Goal: Obtain resource: Download file/media

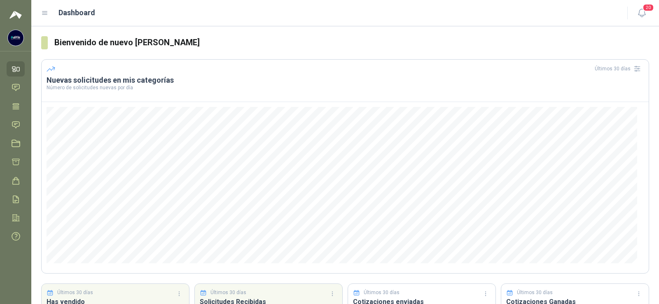
click at [42, 14] on icon at bounding box center [44, 12] width 7 height 7
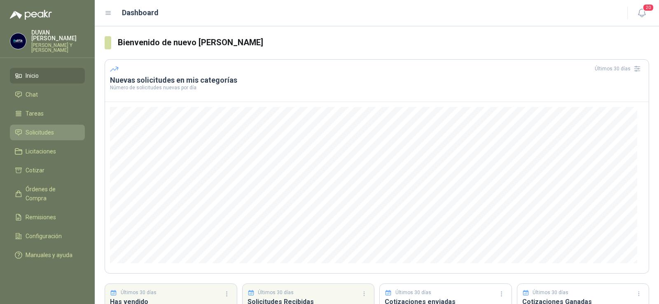
click at [33, 129] on span "Solicitudes" at bounding box center [40, 132] width 28 height 9
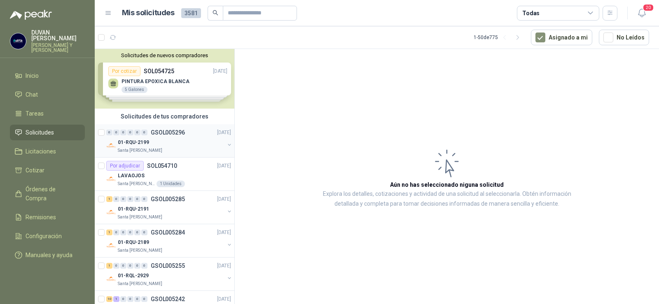
click at [132, 140] on p "01-RQU-2199" at bounding box center [133, 143] width 31 height 8
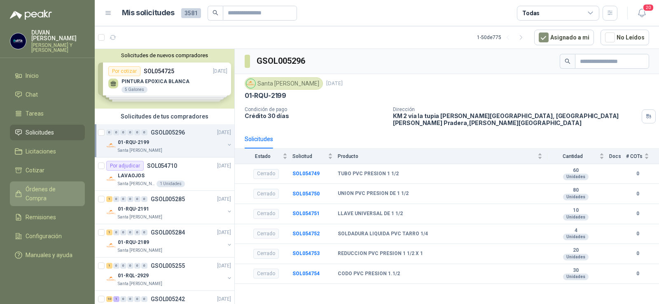
click at [28, 169] on span "Órdenes de Compra" at bounding box center [51, 194] width 51 height 18
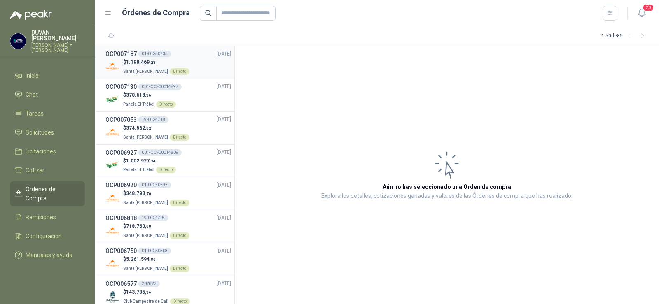
click at [124, 54] on h3 "OCP007187" at bounding box center [120, 53] width 31 height 9
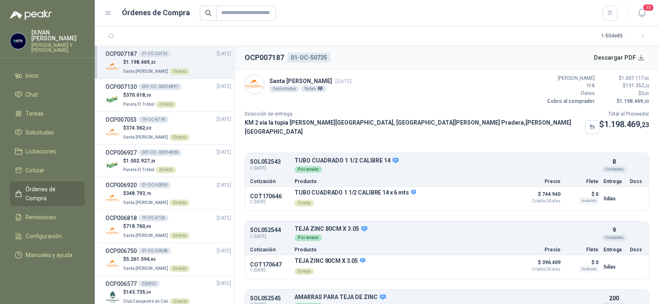
click at [124, 54] on h3 "OCP007187" at bounding box center [120, 53] width 31 height 9
click at [410, 59] on button "Descargar PDF" at bounding box center [620, 57] width 60 height 16
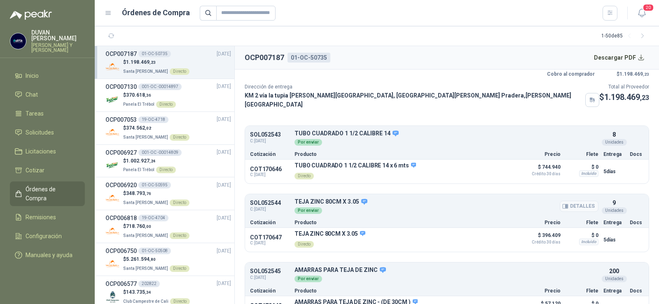
scroll to position [44, 0]
